Goal: Communication & Community: Answer question/provide support

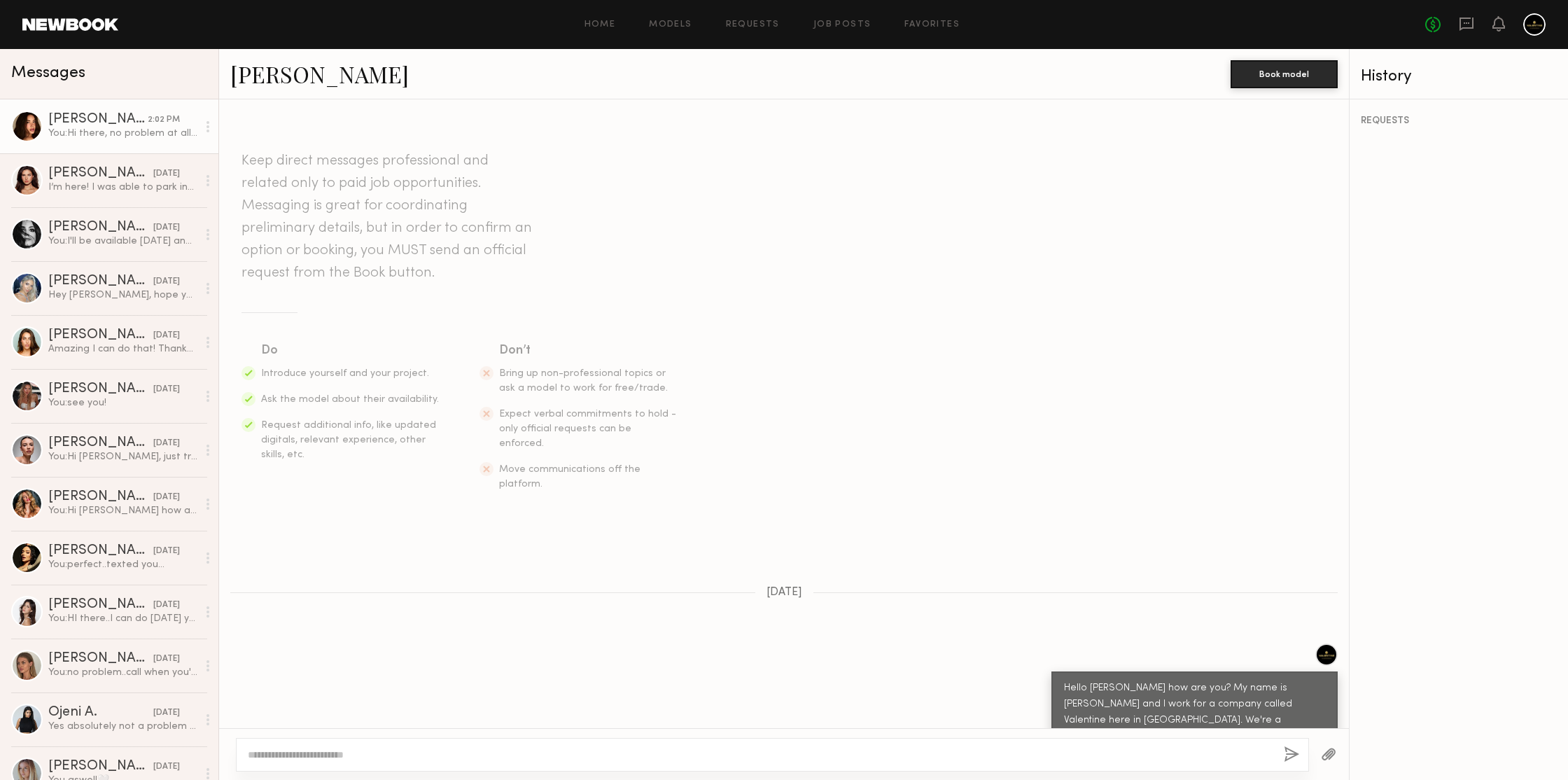
scroll to position [1629, 0]
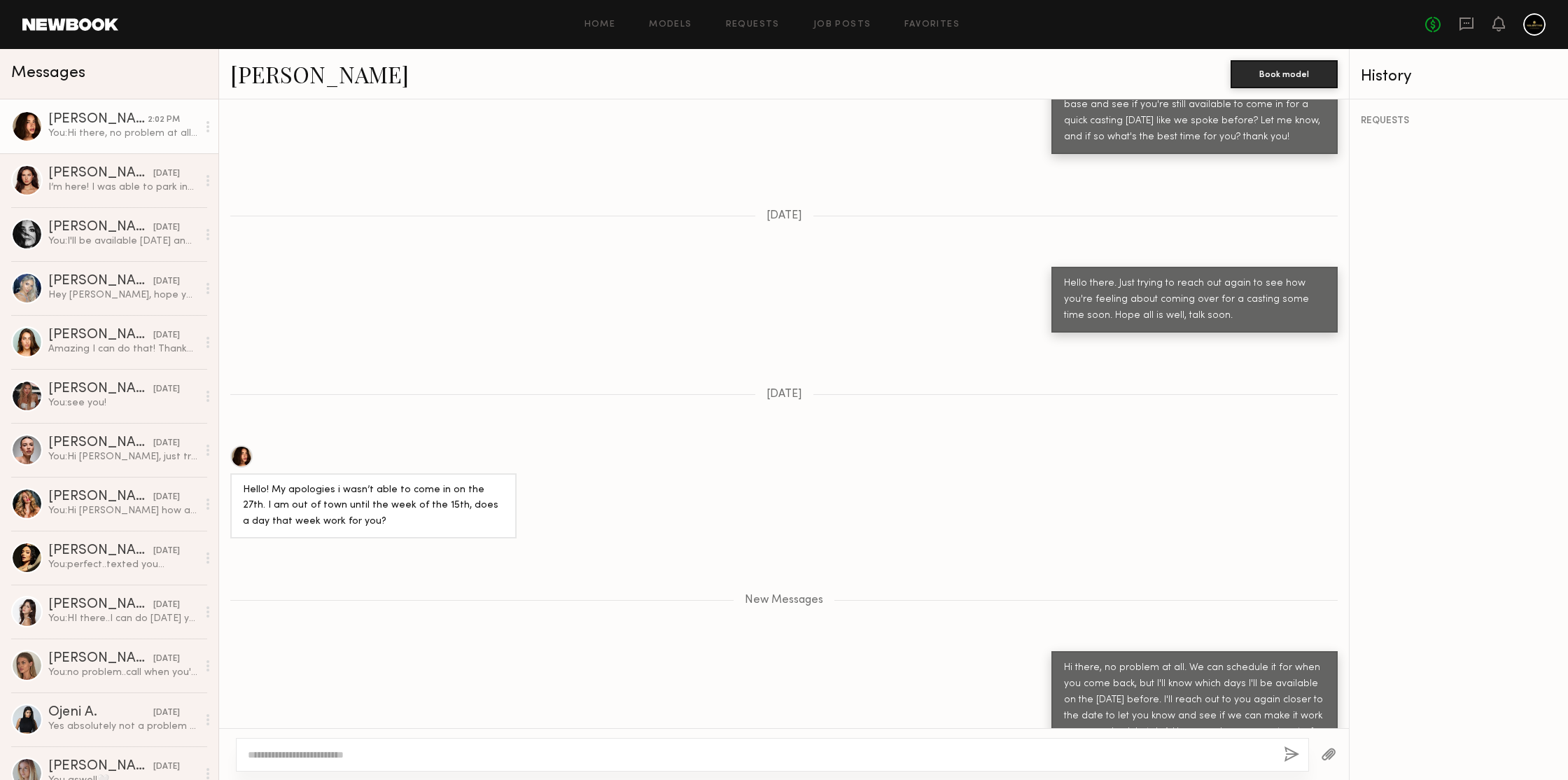
click at [141, 135] on div "You: Hi there, no problem at all. We can schedule it for when you come back, bu…" at bounding box center [123, 133] width 149 height 13
click at [686, 27] on link "Models" at bounding box center [670, 25] width 43 height 9
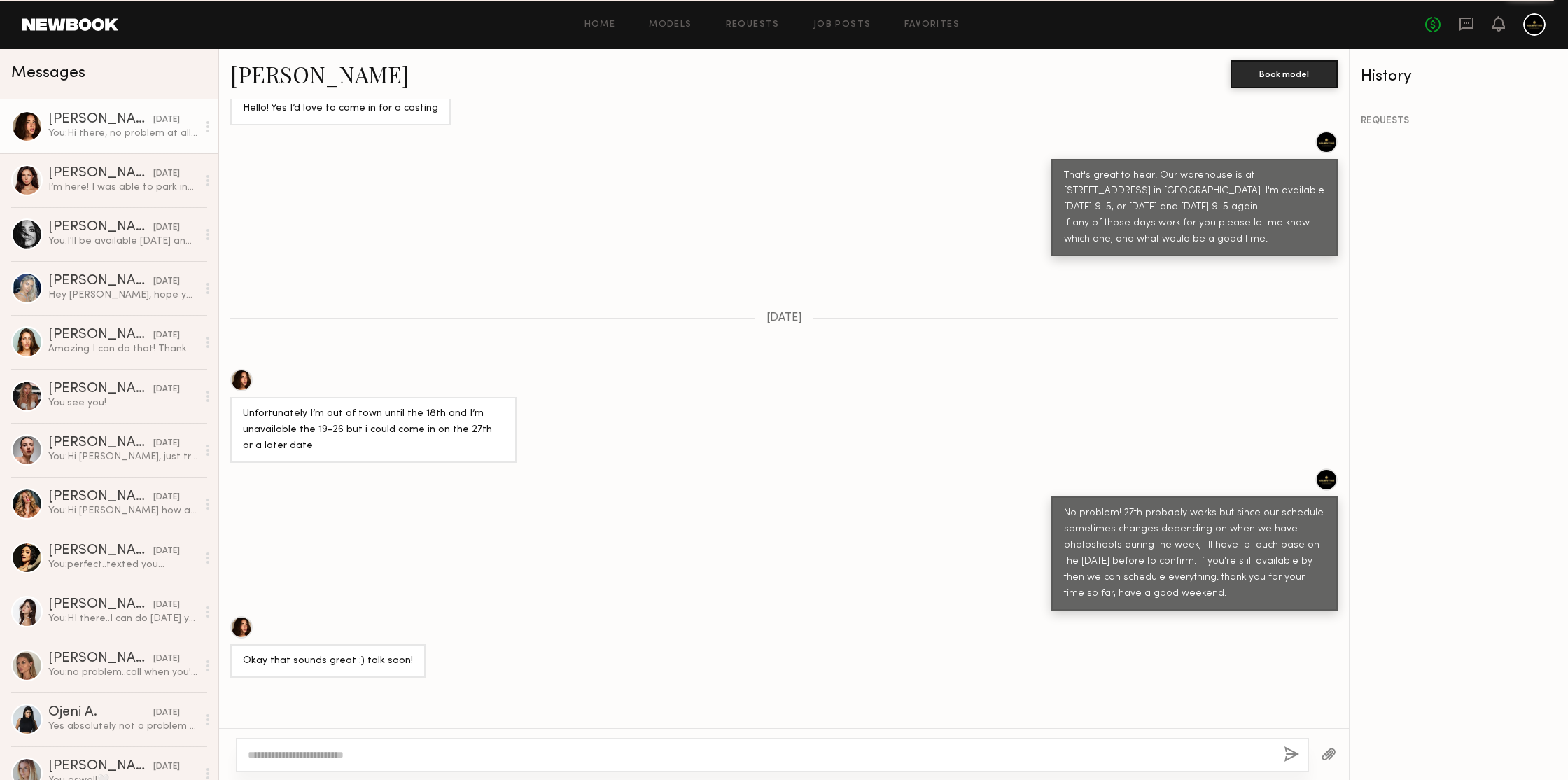
scroll to position [1629, 0]
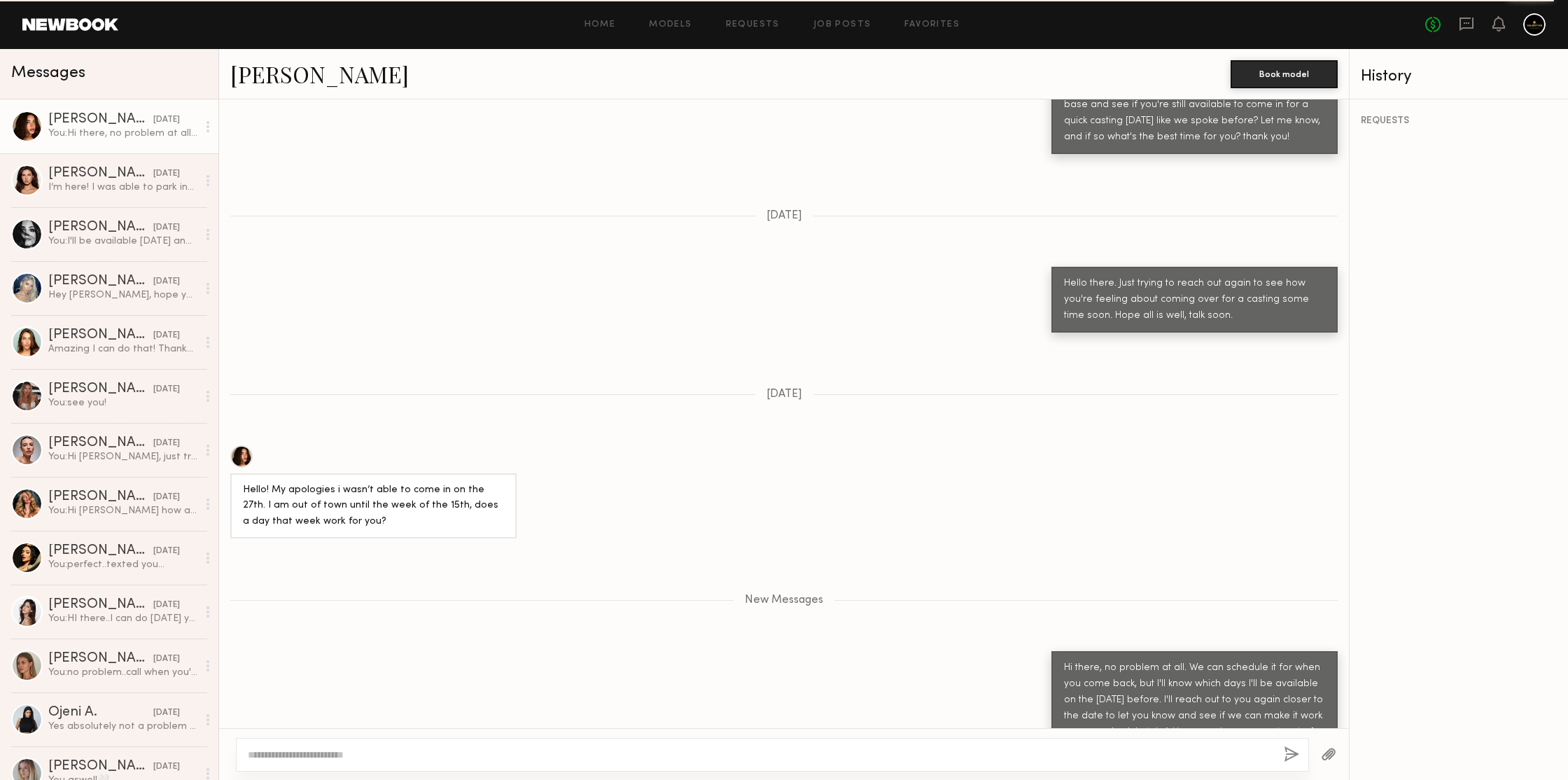
click at [519, 24] on div "Home Models Requests Job Posts Favorites Sign Out" at bounding box center [771, 25] width 1307 height 9
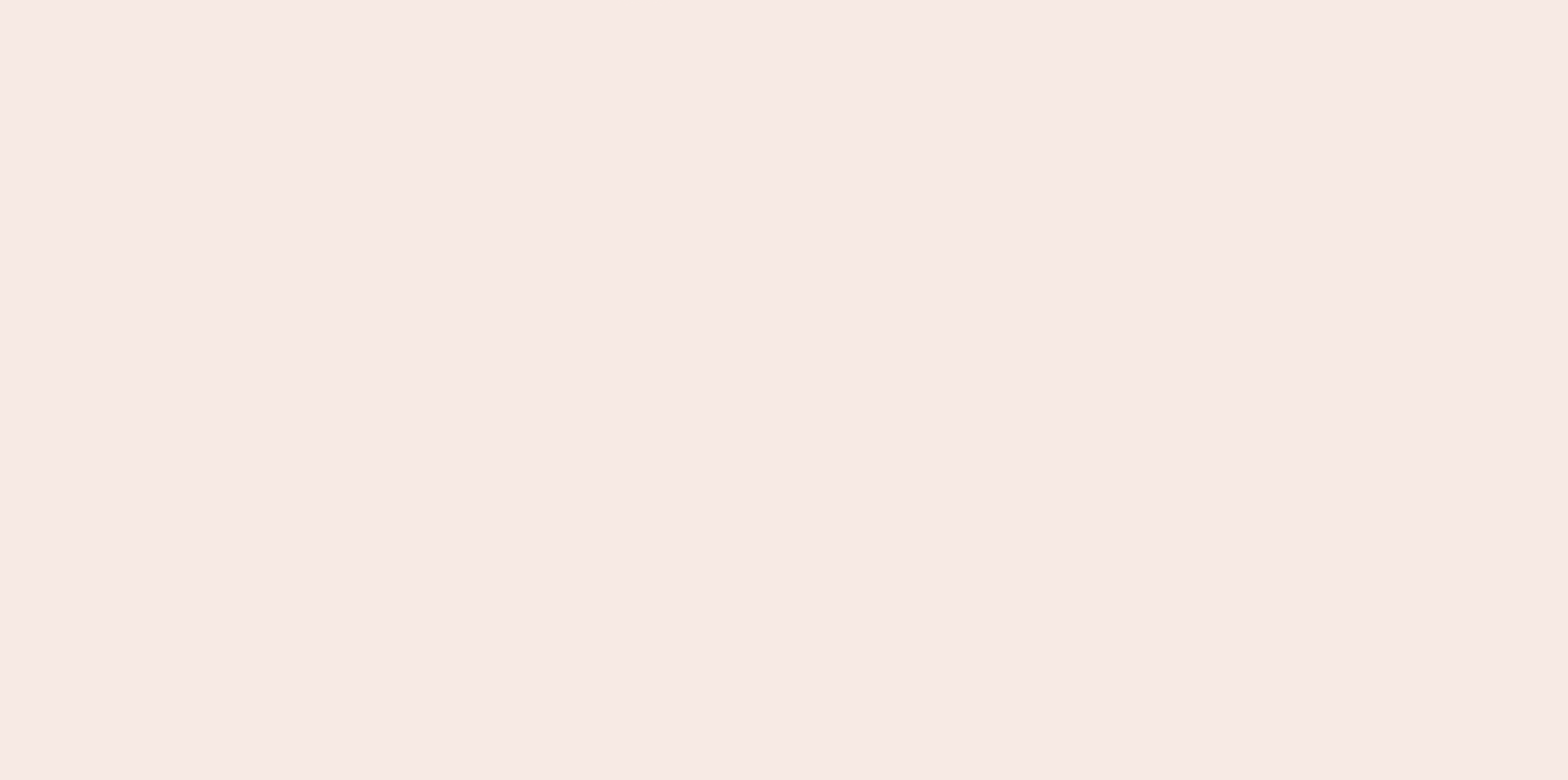
click at [479, 93] on nb-app "Almost there Thank you for registering for Newbook. Your account is under revie…" at bounding box center [784, 390] width 1568 height 780
click at [439, 92] on nb-app "Almost there Thank you for registering for Newbook. Your account is under revie…" at bounding box center [784, 390] width 1568 height 780
click at [376, 131] on nb-app "Almost there Thank you for registering for Newbook. Your account is under revie…" at bounding box center [784, 390] width 1568 height 780
